Goal: Information Seeking & Learning: Learn about a topic

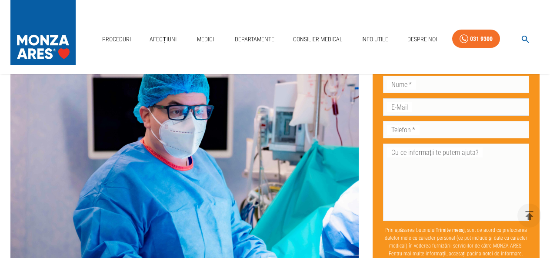
scroll to position [865, 0]
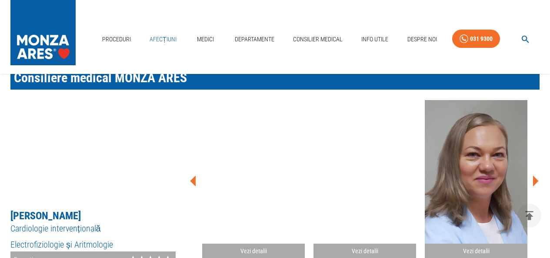
scroll to position [478, 0]
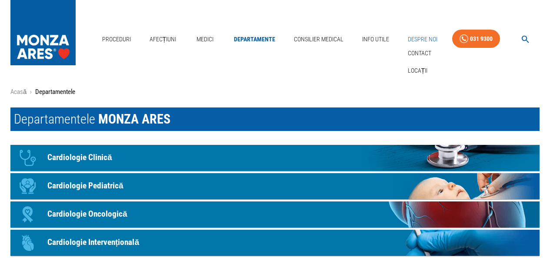
click at [422, 40] on link "Despre Noi" at bounding box center [422, 39] width 37 height 18
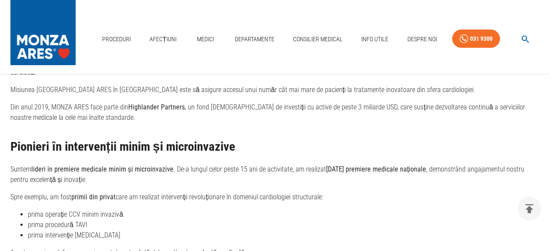
scroll to position [521, 0]
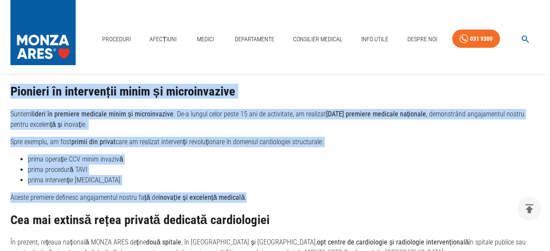
drag, startPoint x: 12, startPoint y: 95, endPoint x: 385, endPoint y: 197, distance: 387.4
click at [385, 197] on div "Pionieri în intervenții minim și microinvazive Suntem lideri în premiere medica…" at bounding box center [274, 199] width 529 height 229
copy div "Pionieri în intervenții minim și microinvazive Suntem lideri în premiere medica…"
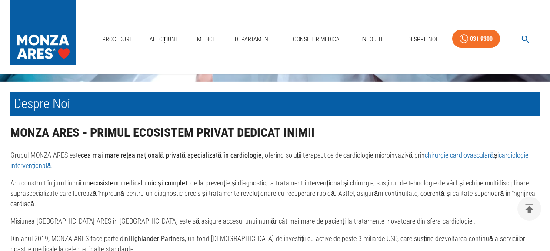
scroll to position [391, 0]
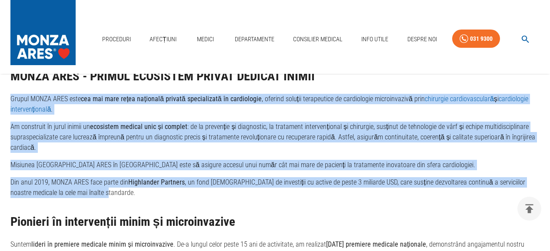
drag, startPoint x: 10, startPoint y: 103, endPoint x: 408, endPoint y: 192, distance: 408.4
copy div "Loremi DOLOR SITA cons adi eli sedd eiusm temporinc utlabor etdoloremagn al eni…"
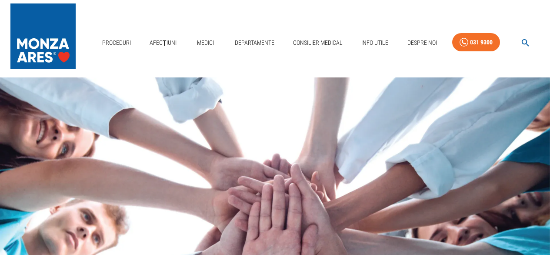
scroll to position [0, 0]
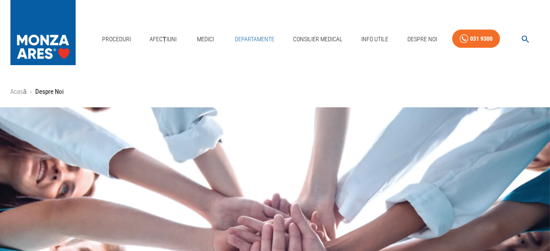
click at [249, 36] on link "Departamente" at bounding box center [254, 39] width 46 height 18
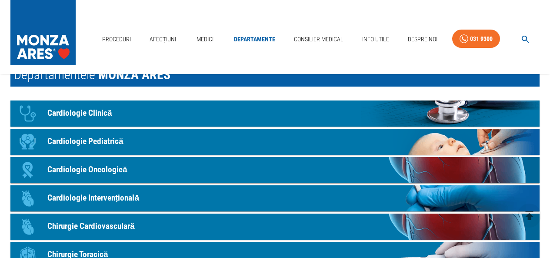
scroll to position [87, 0]
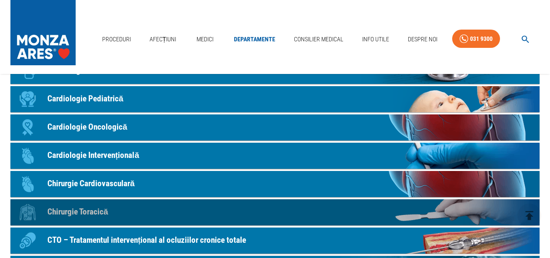
click at [93, 211] on p "Chirurgie Toracică" at bounding box center [77, 212] width 61 height 13
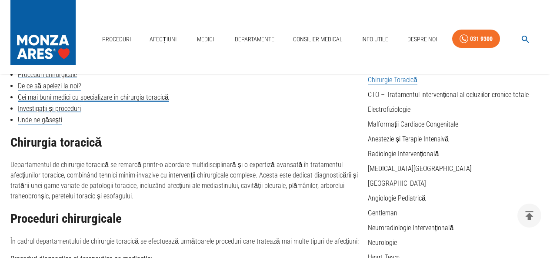
scroll to position [174, 0]
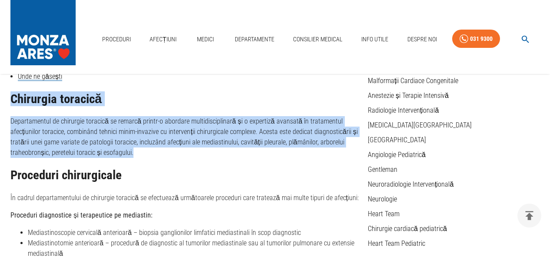
drag, startPoint x: 11, startPoint y: 101, endPoint x: 179, endPoint y: 153, distance: 175.4
click at [179, 153] on div "Chirurgia toracică Departamentul de chirurgie toracică se remarcă printr-o abor…" at bounding box center [185, 125] width 350 height 66
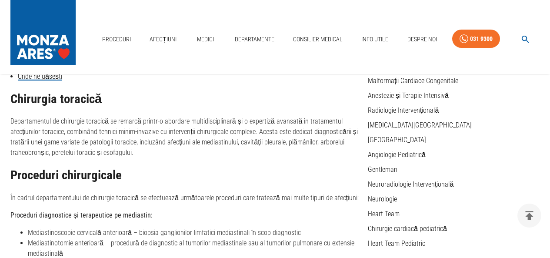
click at [223, 177] on h2 "Proceduri chirurgicale" at bounding box center [185, 175] width 350 height 14
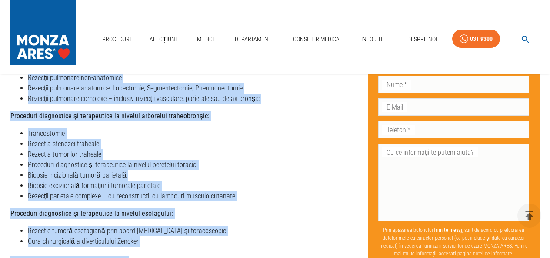
scroll to position [549, 0]
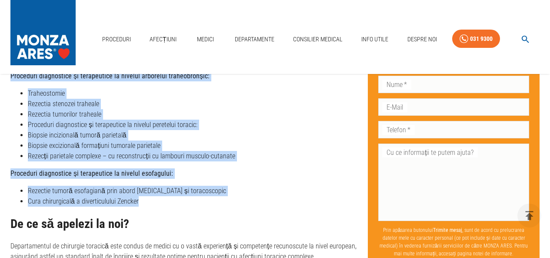
drag, startPoint x: 10, startPoint y: 98, endPoint x: 302, endPoint y: 188, distance: 305.4
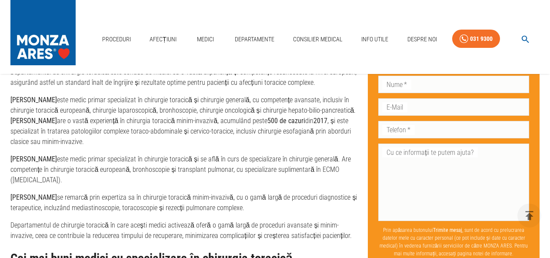
scroll to position [680, 0]
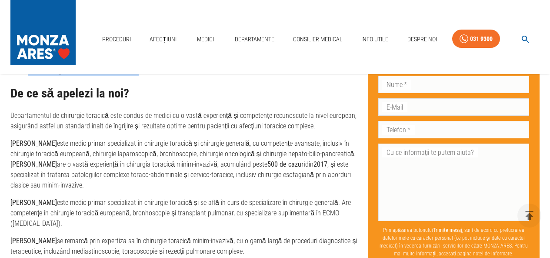
copy div "Loremipsu dolorsit Ametconsectet ad elitseddo eiusmodt in utlabor etdolo-m aliq…"
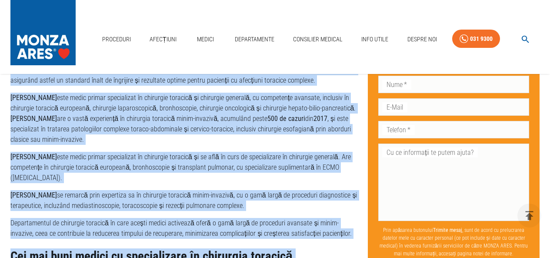
scroll to position [732, 0]
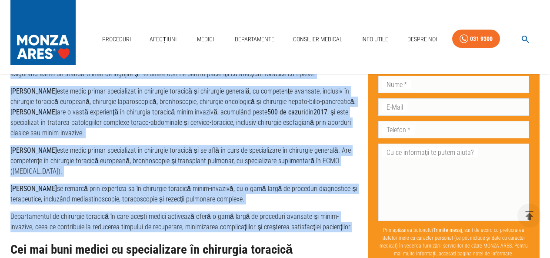
drag, startPoint x: 11, startPoint y: 105, endPoint x: 333, endPoint y: 216, distance: 341.2
click at [333, 216] on div "De ce să apelezi la noi? Departamentul de chirurgie toracică este condus de med…" at bounding box center [185, 145] width 350 height 222
copy div "Loremipsumdol si ametconse adipisci elit seddoe te incidi ut l etdol magnaaliqu…"
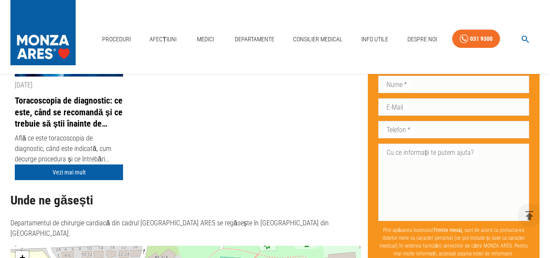
scroll to position [1210, 0]
